Goal: Task Accomplishment & Management: Use online tool/utility

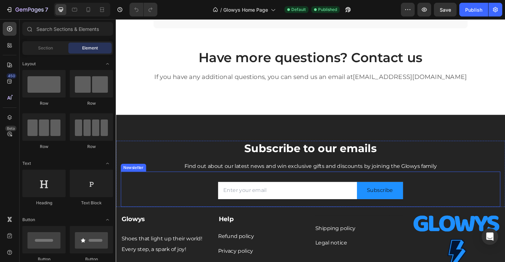
scroll to position [1405, 0]
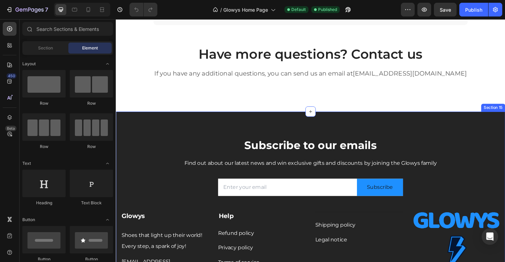
click at [184, 130] on div "Subscribe to our emails Heading Find out about our latest news and win exclusiv…" at bounding box center [322, 234] width 412 height 235
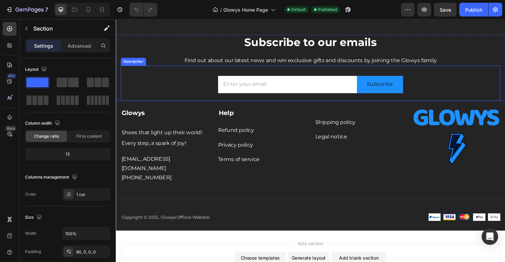
scroll to position [1508, 0]
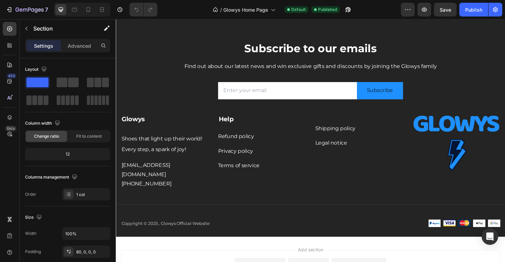
click at [128, 30] on div "Subscribe to our emails Heading Find out about our latest news and win exclusiv…" at bounding box center [322, 132] width 412 height 235
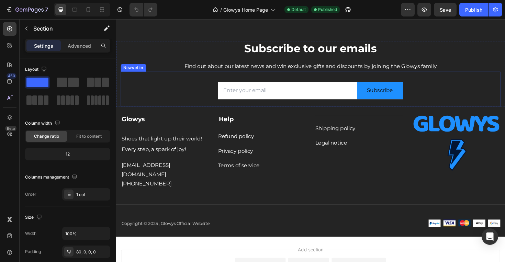
scroll to position [1444, 0]
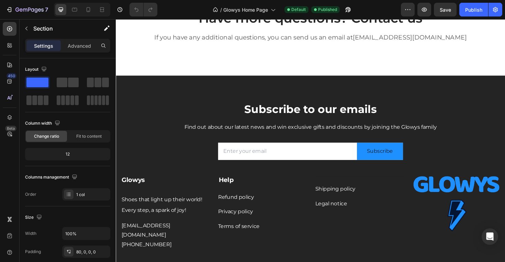
click at [153, 90] on div "Subscribe to our emails Heading Find out about our latest news and win exclusiv…" at bounding box center [322, 196] width 412 height 235
click at [290, 90] on div "Subscribe to our emails Heading Find out about our latest news and win exclusiv…" at bounding box center [322, 196] width 412 height 235
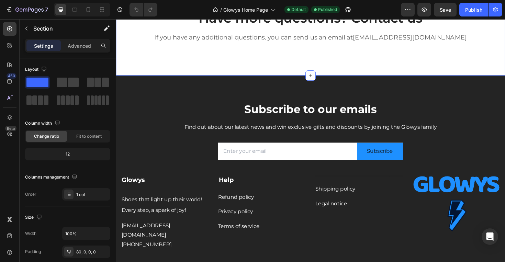
click at [175, 60] on div "Have more questions? Contact us Heading If you have any additional questions, y…" at bounding box center [322, 35] width 412 height 53
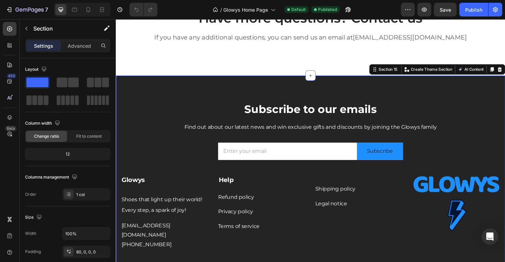
click at [181, 90] on div "Subscribe to our emails Heading Find out about our latest news and win exclusiv…" at bounding box center [322, 196] width 412 height 235
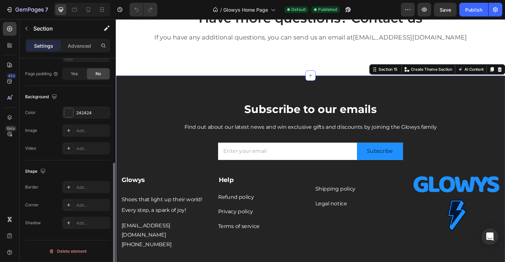
scroll to position [0, 0]
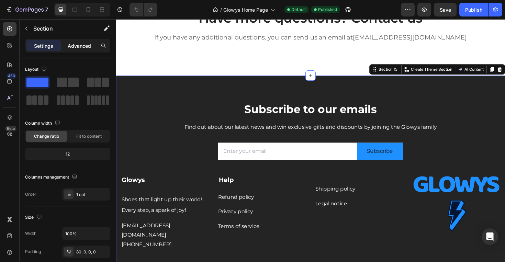
click at [86, 47] on p "Advanced" at bounding box center [79, 45] width 23 height 7
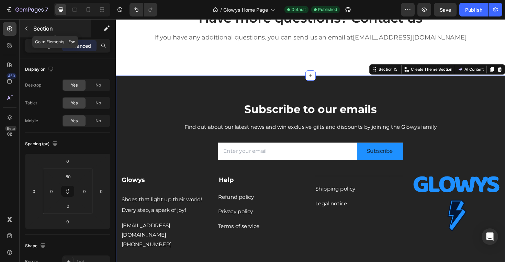
click at [28, 30] on icon "button" at bounding box center [26, 28] width 5 height 5
click at [130, 94] on div "Subscribe to our emails Heading Find out about our latest news and win exclusiv…" at bounding box center [322, 196] width 412 height 235
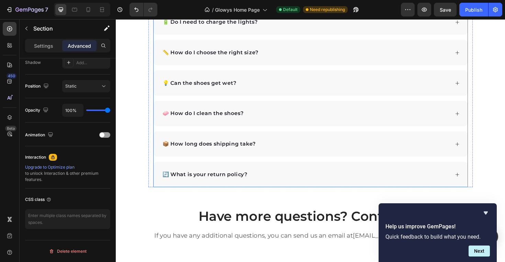
scroll to position [1469, 0]
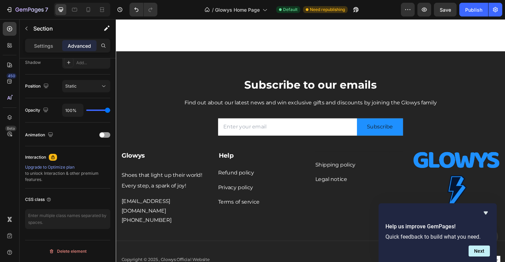
click at [154, 63] on div "Subscribe to our emails Heading Find out about our latest news and win exclusiv…" at bounding box center [322, 170] width 412 height 235
click at [157, 66] on div "Subscribe to our emails Heading Find out about our latest news and win exclusiv…" at bounding box center [322, 170] width 412 height 235
click at [169, 47] on div "Have more questions? Contact us Heading If you have any additional questions, y…" at bounding box center [322, 12] width 412 height 81
click at [180, 81] on h2 "Subscribe to our emails" at bounding box center [322, 89] width 402 height 16
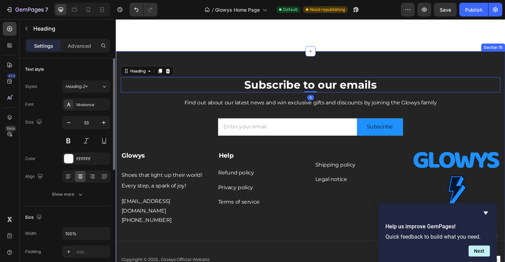
click at [187, 65] on div "Subscribe to our emails Heading 0 Find out about our latest news and win exclus…" at bounding box center [322, 170] width 412 height 235
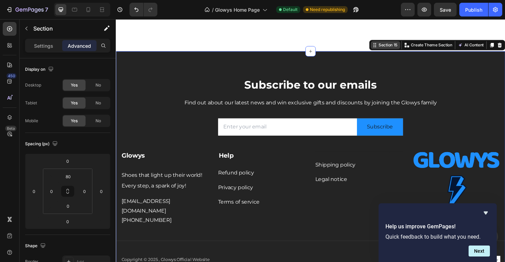
click at [402, 49] on div "Section 15" at bounding box center [401, 47] width 31 height 8
click at [26, 30] on icon "button" at bounding box center [26, 28] width 5 height 5
click at [153, 68] on div "Subscribe to our emails Heading Find out about our latest news and win exclusiv…" at bounding box center [322, 170] width 412 height 235
click at [97, 88] on div "No" at bounding box center [98, 85] width 23 height 11
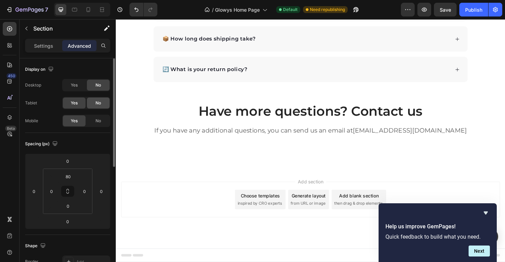
click at [100, 102] on span "No" at bounding box center [98, 103] width 5 height 6
click at [100, 120] on span "No" at bounding box center [98, 121] width 5 height 6
click at [73, 103] on span "Yes" at bounding box center [74, 103] width 7 height 6
click at [95, 120] on div "No" at bounding box center [98, 120] width 23 height 11
click at [175, 184] on div "Add section Choose templates inspired by CRO experts Generate layout from URL o…" at bounding box center [322, 220] width 412 height 85
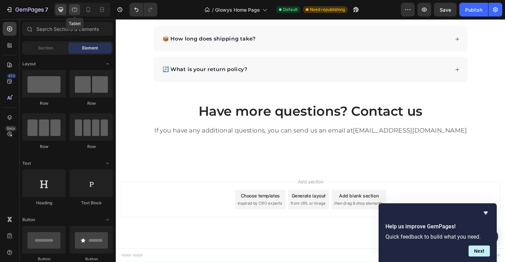
click at [77, 10] on icon at bounding box center [74, 9] width 7 height 7
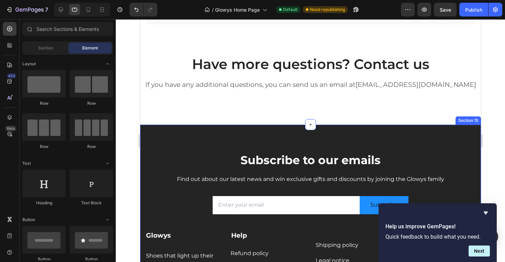
click at [162, 139] on div "Subscribe to our emails Heading Find out about our latest news and win exclusiv…" at bounding box center [310, 247] width 341 height 245
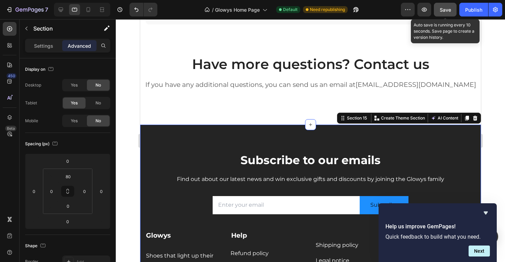
drag, startPoint x: 448, startPoint y: 11, endPoint x: 321, endPoint y: 12, distance: 127.8
click at [448, 11] on span "Save" at bounding box center [445, 10] width 11 height 6
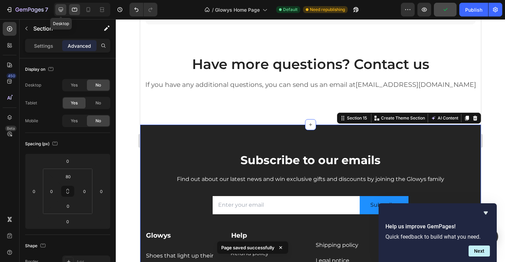
click at [61, 13] on div at bounding box center [60, 9] width 11 height 11
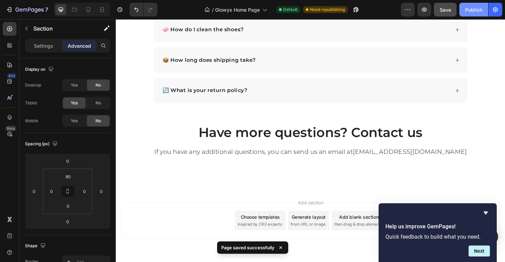
scroll to position [1321, 0]
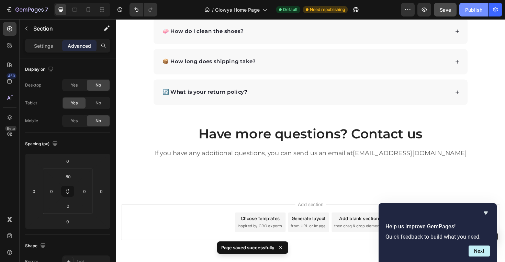
click at [467, 10] on div "Publish" at bounding box center [473, 9] width 17 height 7
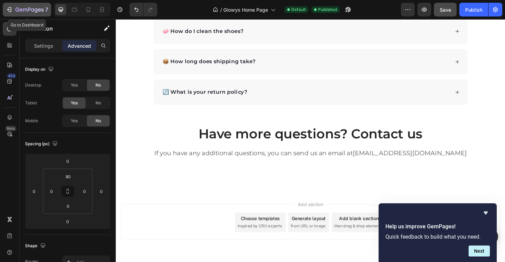
click at [12, 8] on icon "button" at bounding box center [9, 9] width 7 height 7
